Goal: Download file/media

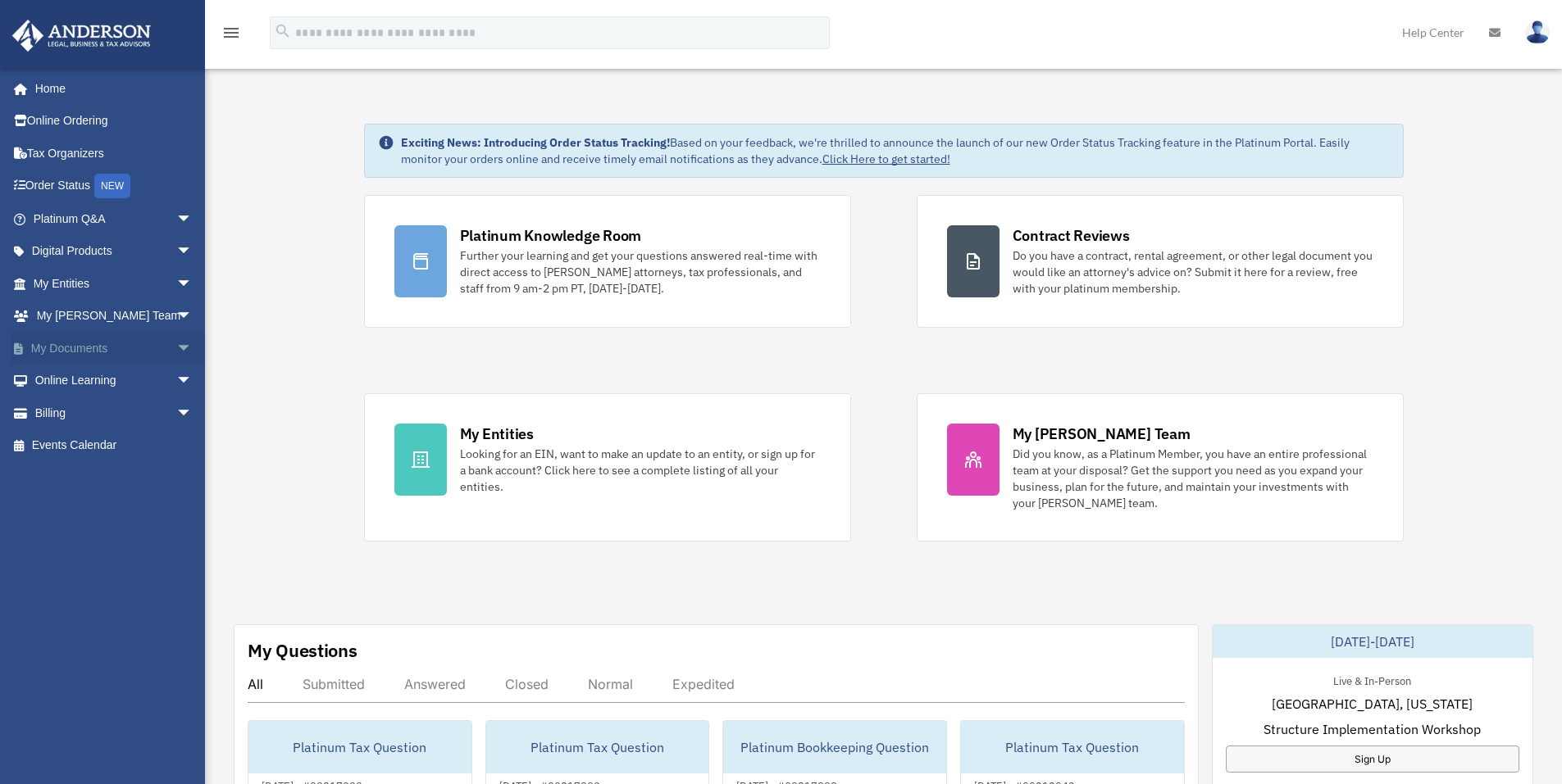
click at [176, 348] on span "arrow_drop_down" at bounding box center [193, 348] width 33 height 34
click at [79, 377] on link "Box" at bounding box center [120, 381] width 195 height 33
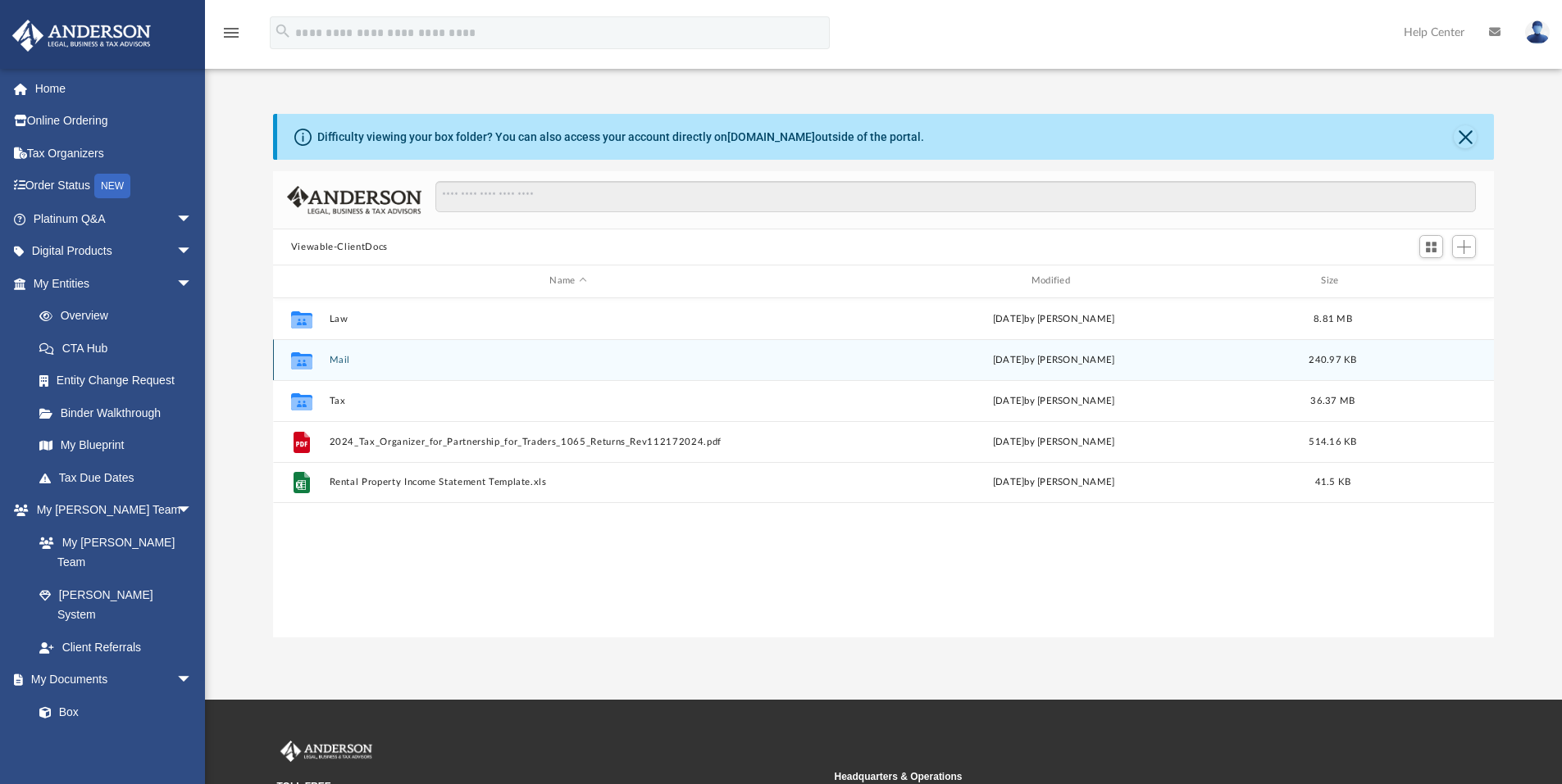
scroll to position [360, 1208]
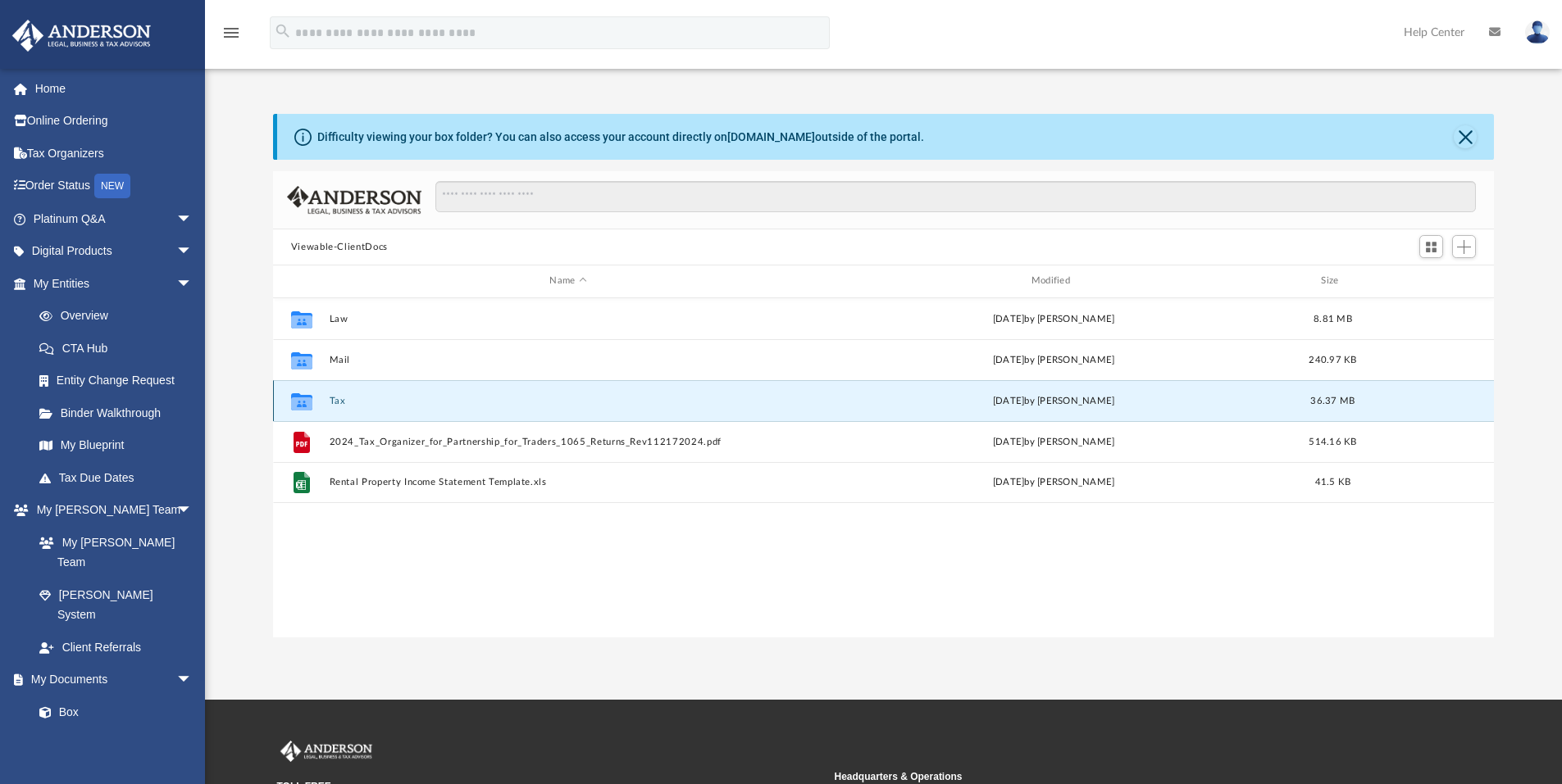
click at [336, 399] on button "Tax" at bounding box center [568, 401] width 478 height 11
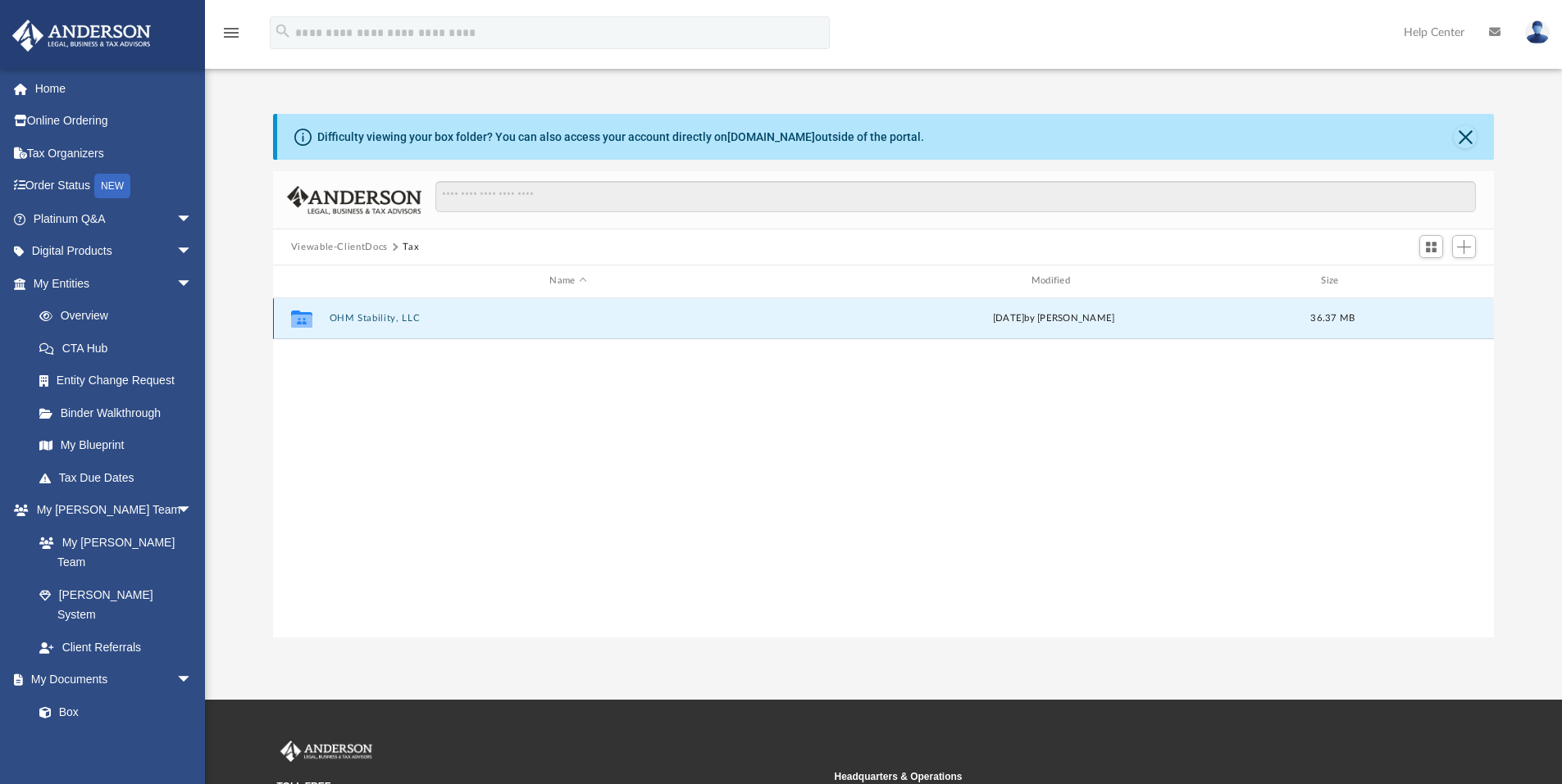
click at [381, 313] on button "OHM Stability, LLC" at bounding box center [568, 318] width 478 height 11
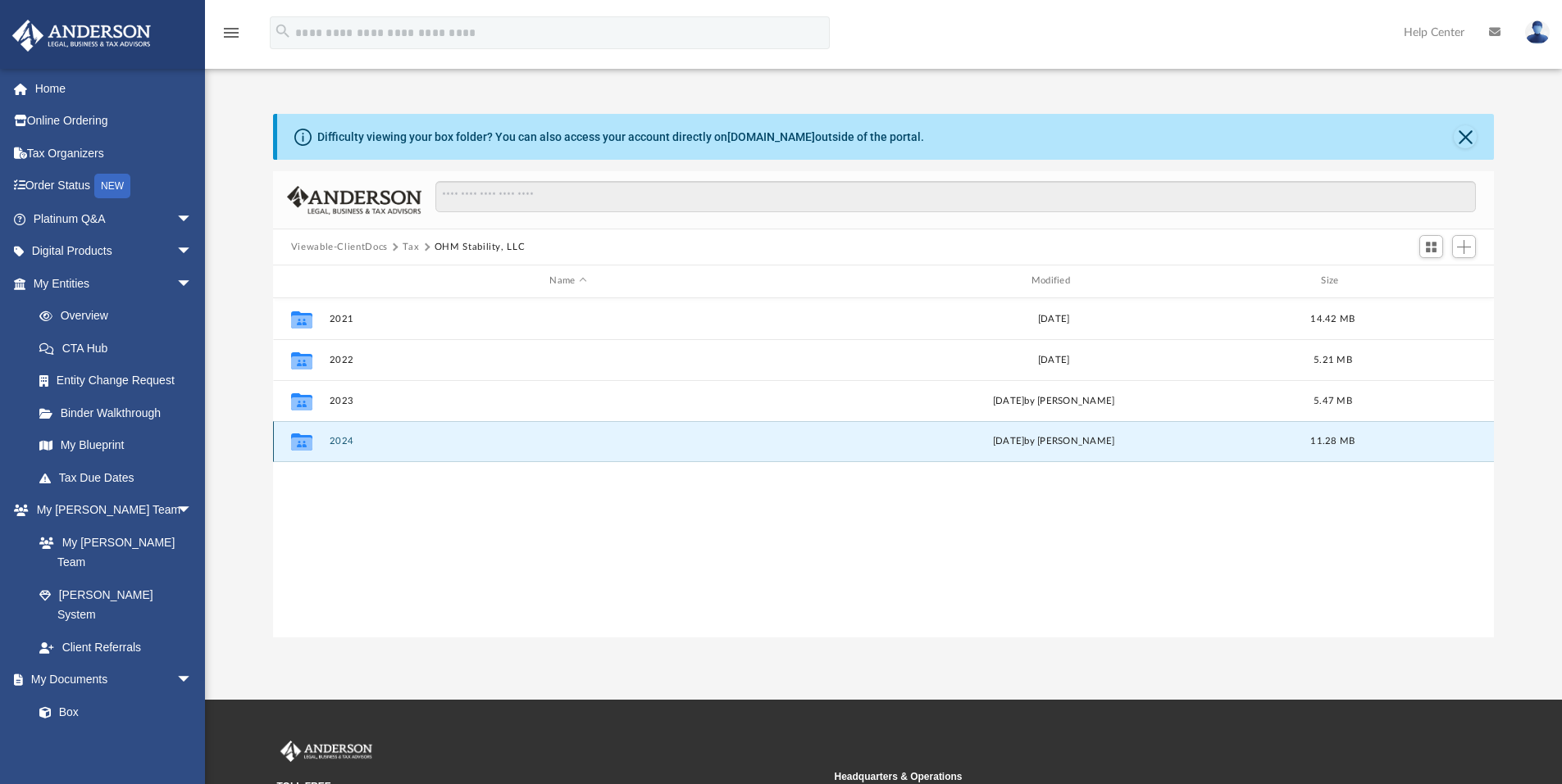
click at [337, 437] on button "2024" at bounding box center [568, 441] width 478 height 11
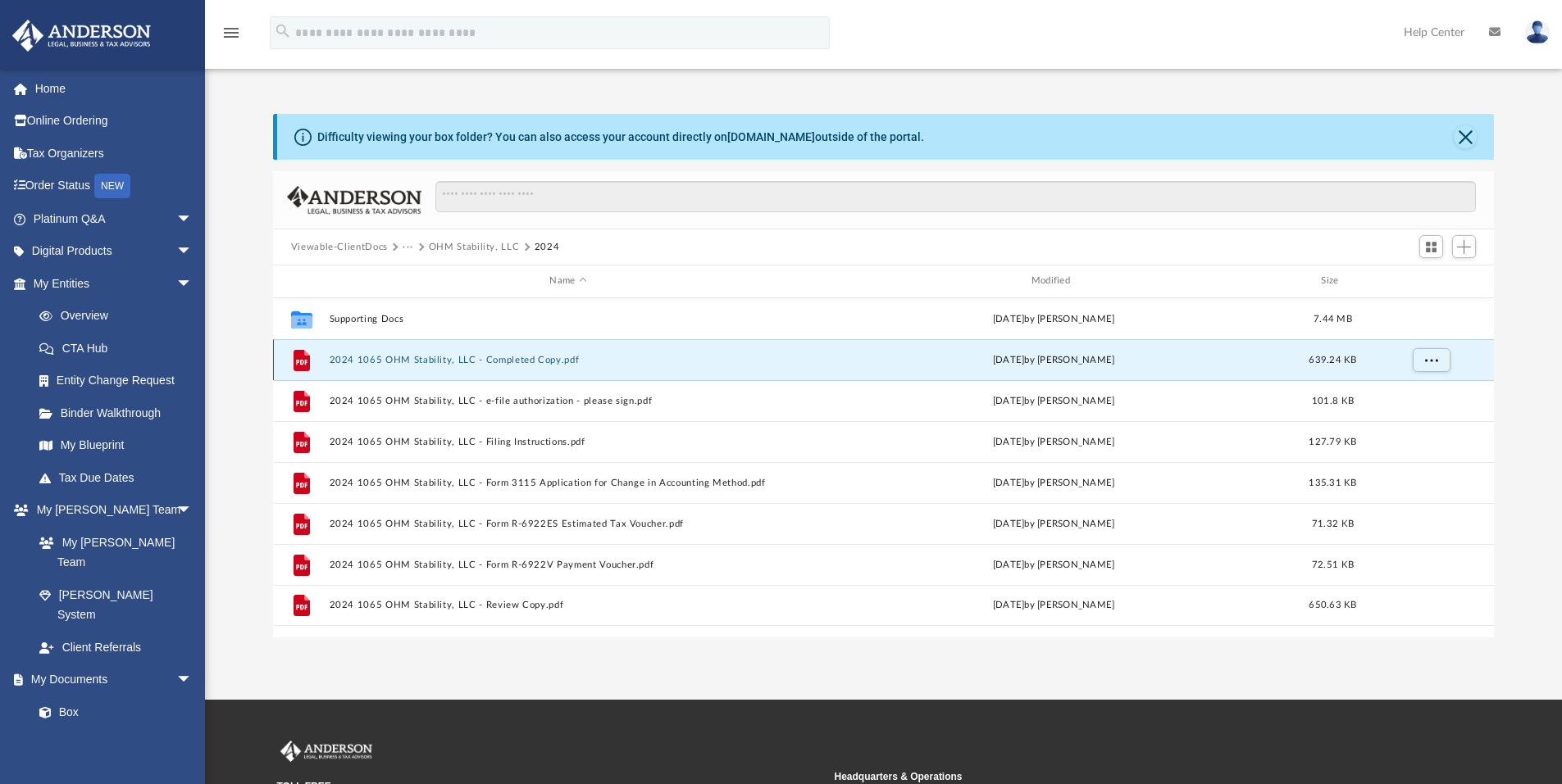
click at [389, 359] on button "2024 1065 OHM Stability, LLC - Completed Copy.pdf" at bounding box center [568, 359] width 478 height 11
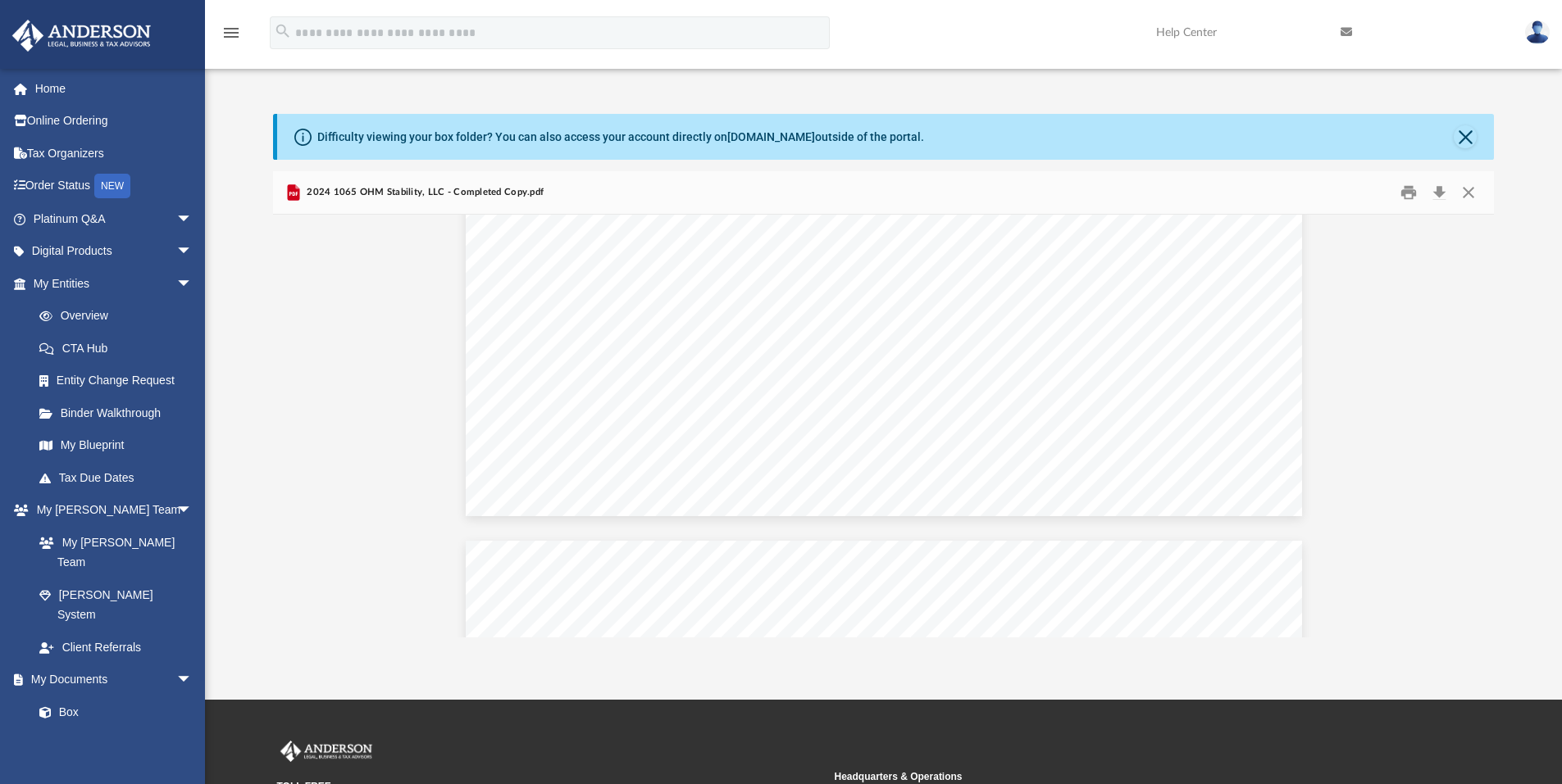
scroll to position [8086, 0]
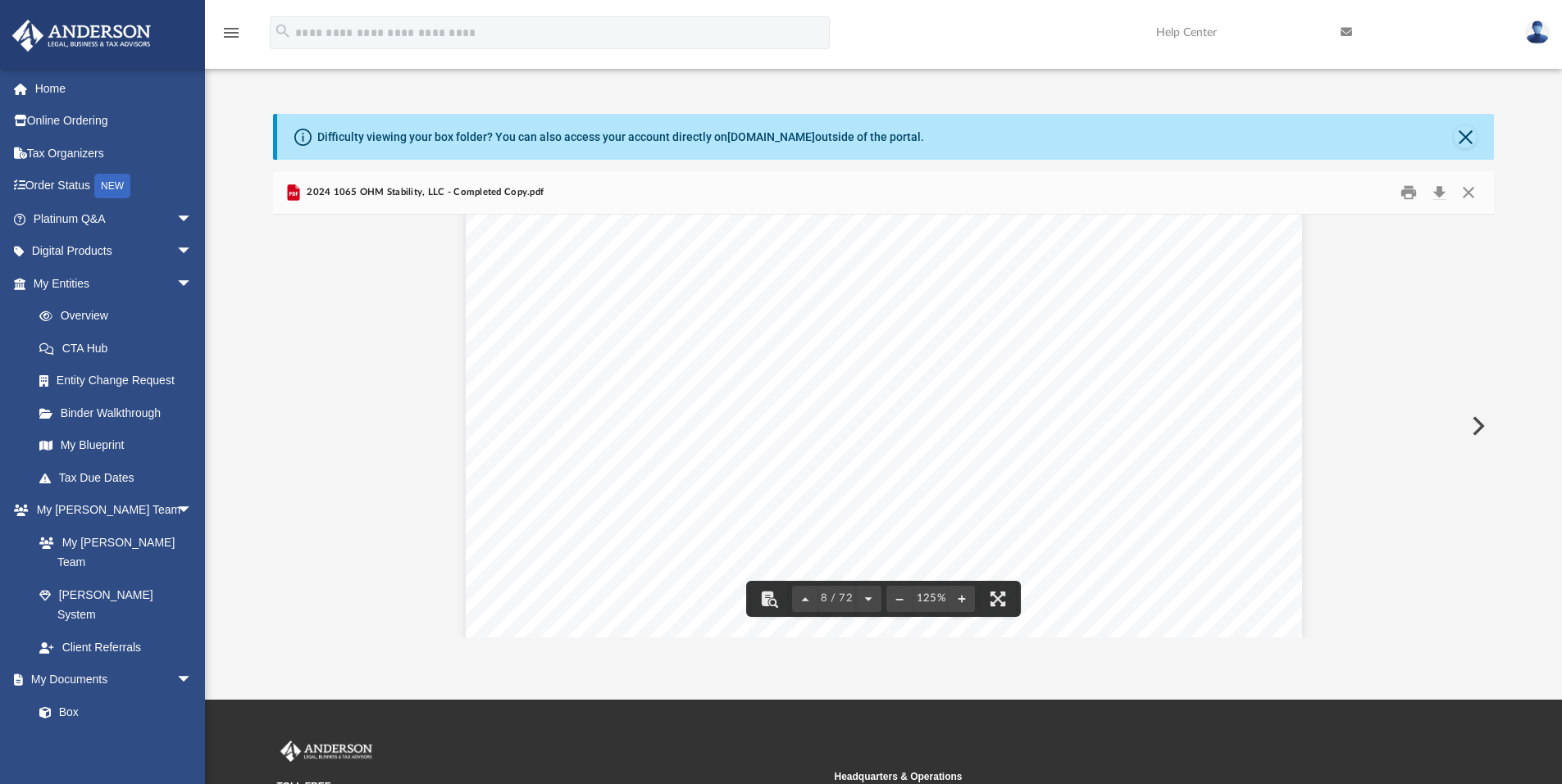
click at [1440, 190] on button "Download" at bounding box center [1438, 193] width 30 height 26
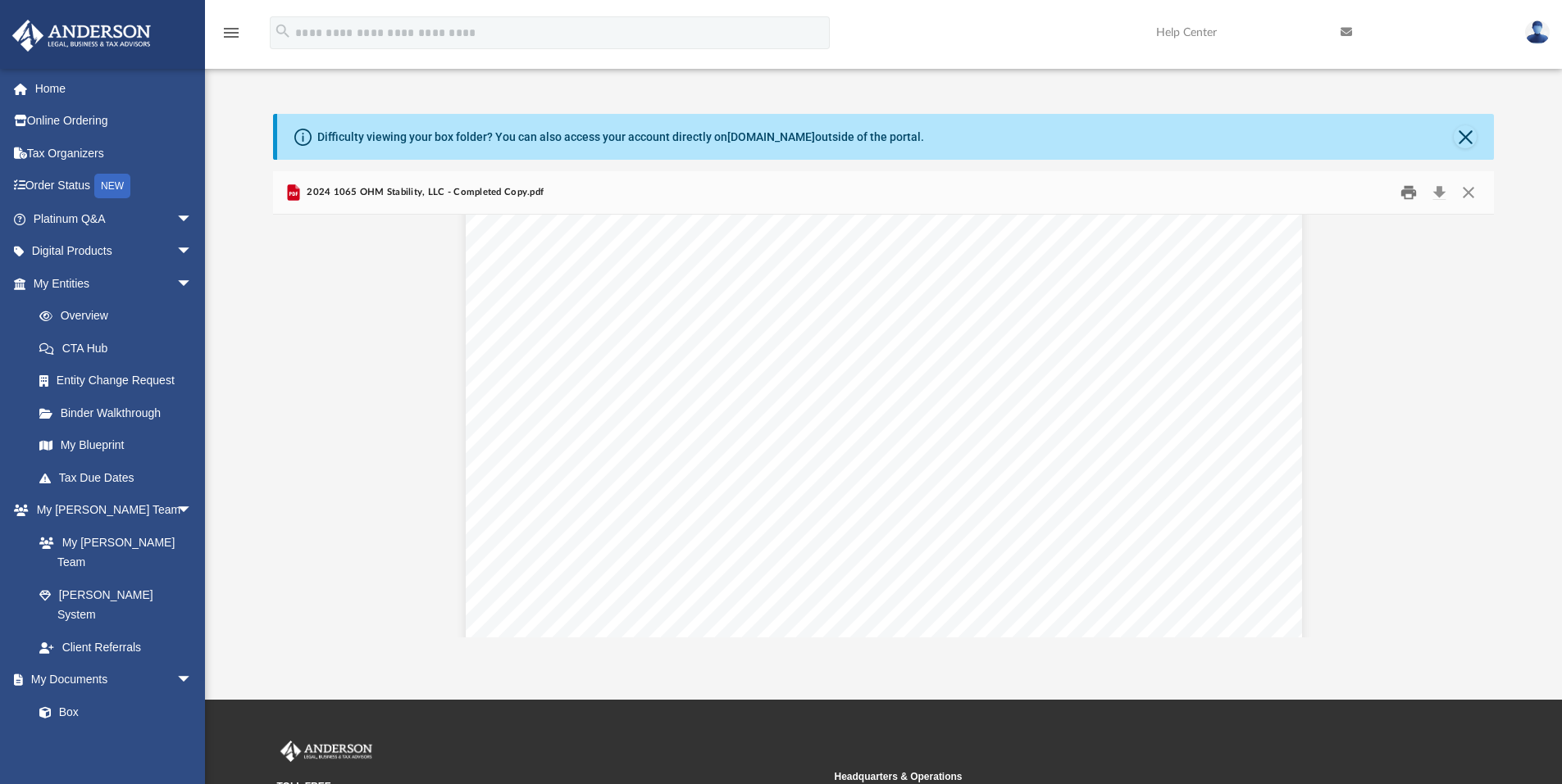
click at [1405, 192] on button "Print" at bounding box center [1409, 193] width 33 height 26
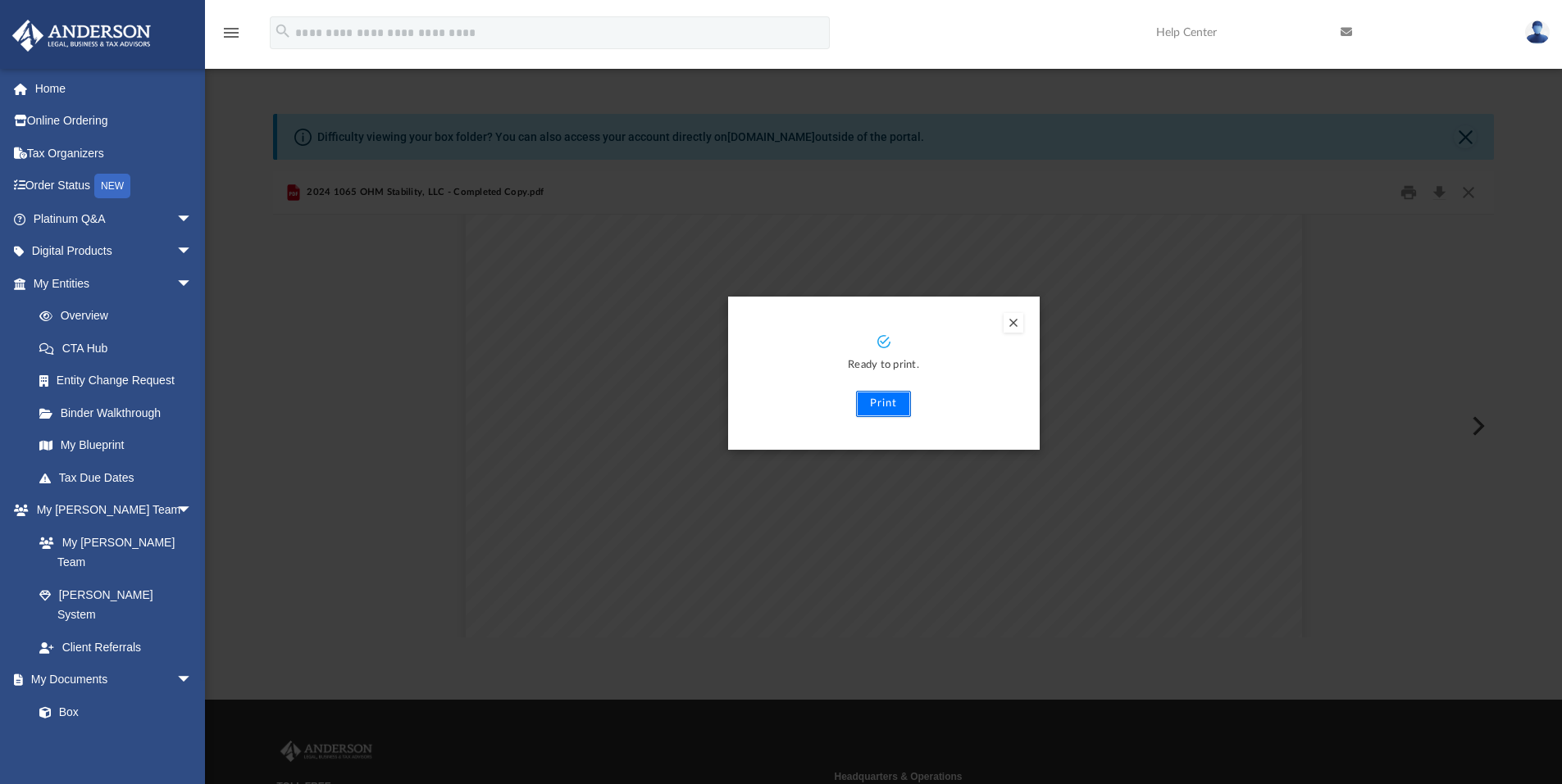
click at [883, 399] on button "Print" at bounding box center [883, 404] width 55 height 26
